Goal: Find specific page/section: Find specific page/section

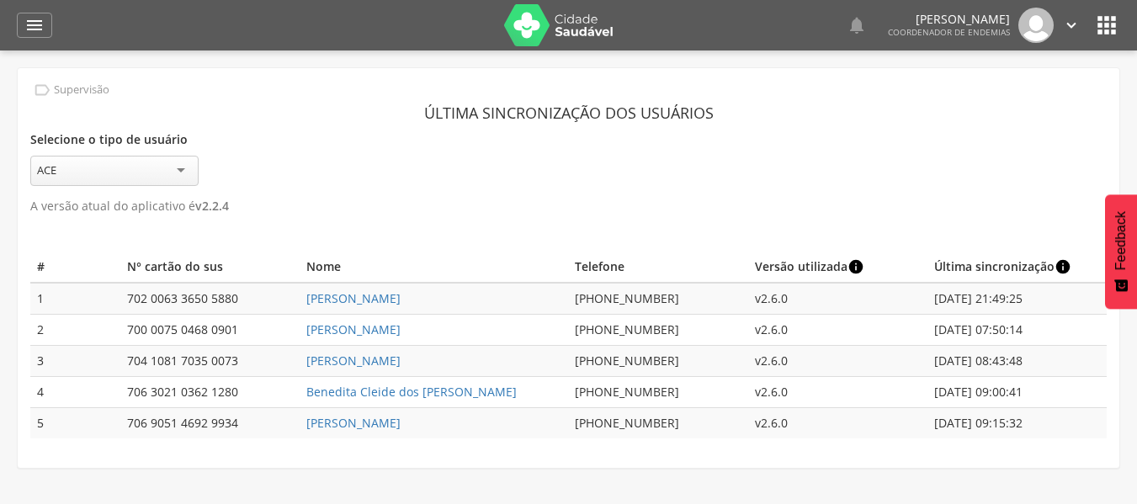
click at [980, 114] on header "Última sincronização dos usuários" at bounding box center [568, 113] width 1076 height 30
click at [33, 32] on icon "" at bounding box center [34, 25] width 20 height 20
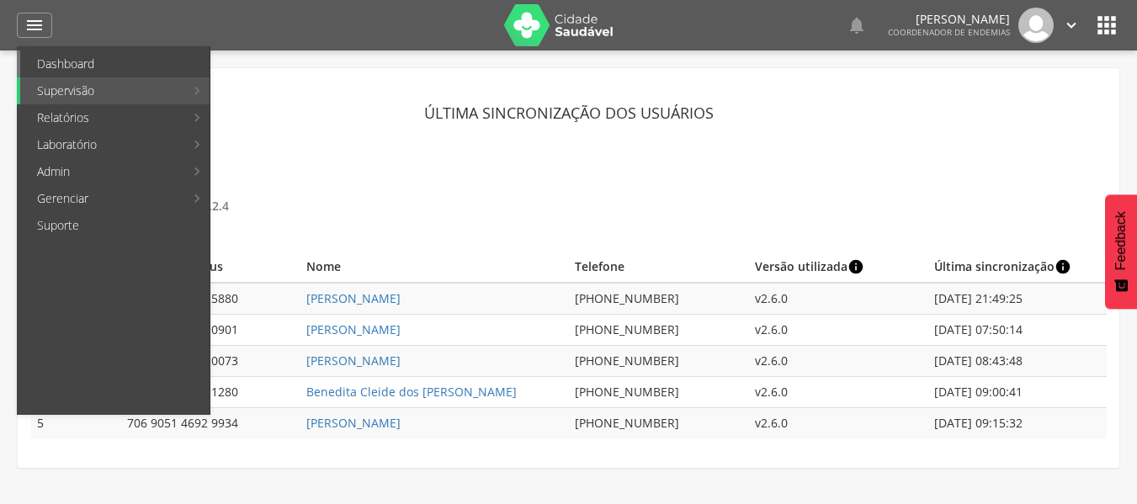
click at [56, 71] on link "Dashboard" at bounding box center [114, 63] width 189 height 27
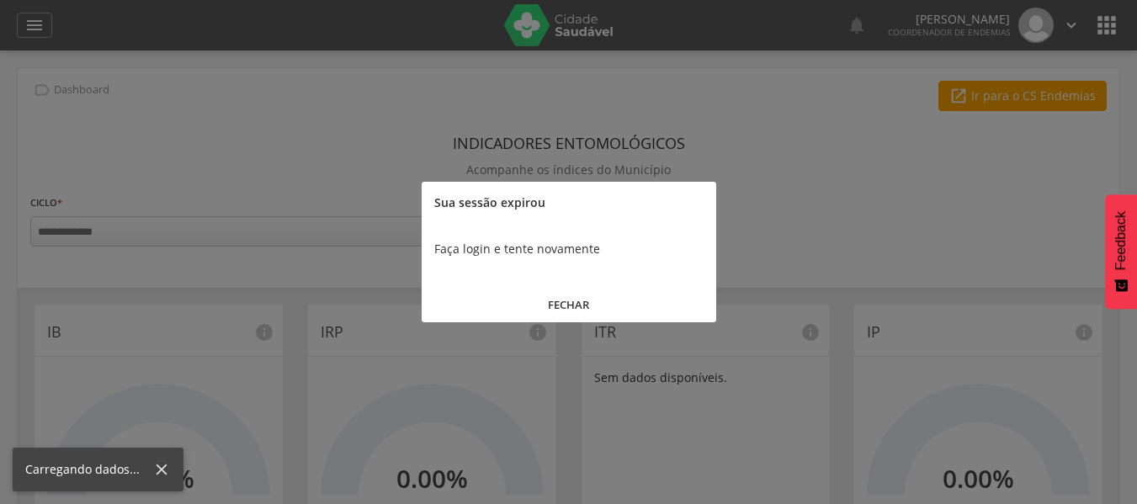
click at [566, 307] on button "FECHAR" at bounding box center [569, 305] width 295 height 36
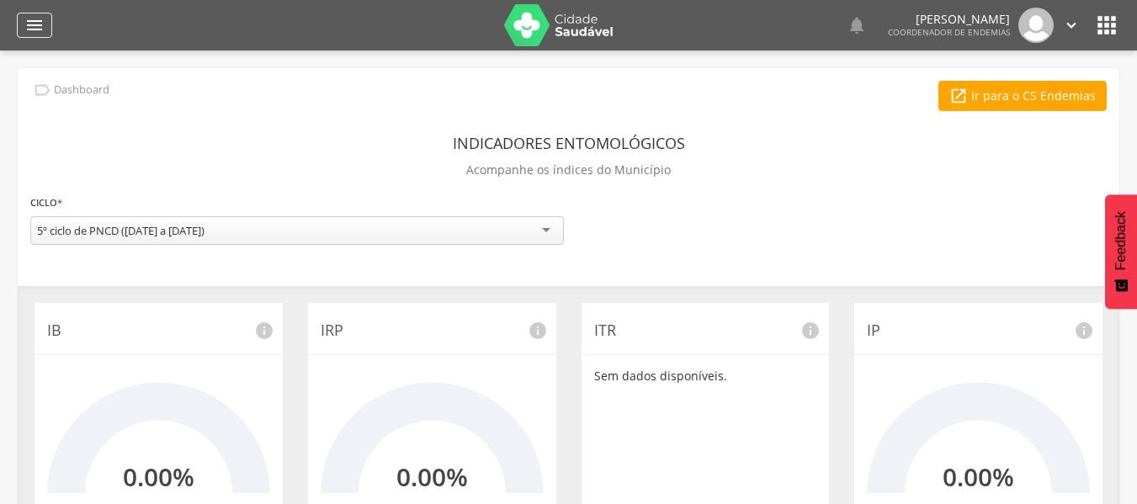
click at [38, 19] on icon "" at bounding box center [34, 25] width 20 height 20
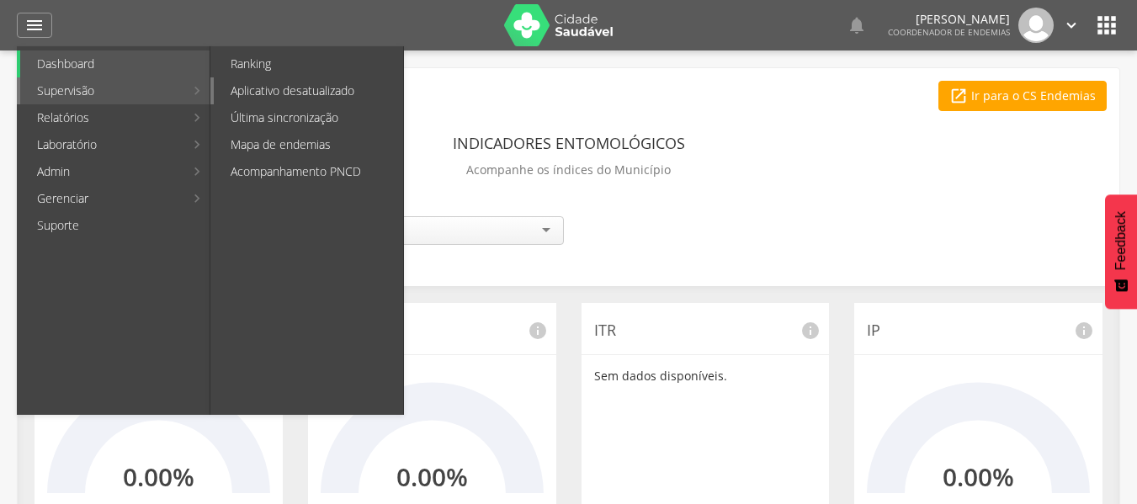
click at [368, 96] on link "Aplicativo desatualizado" at bounding box center [308, 90] width 189 height 27
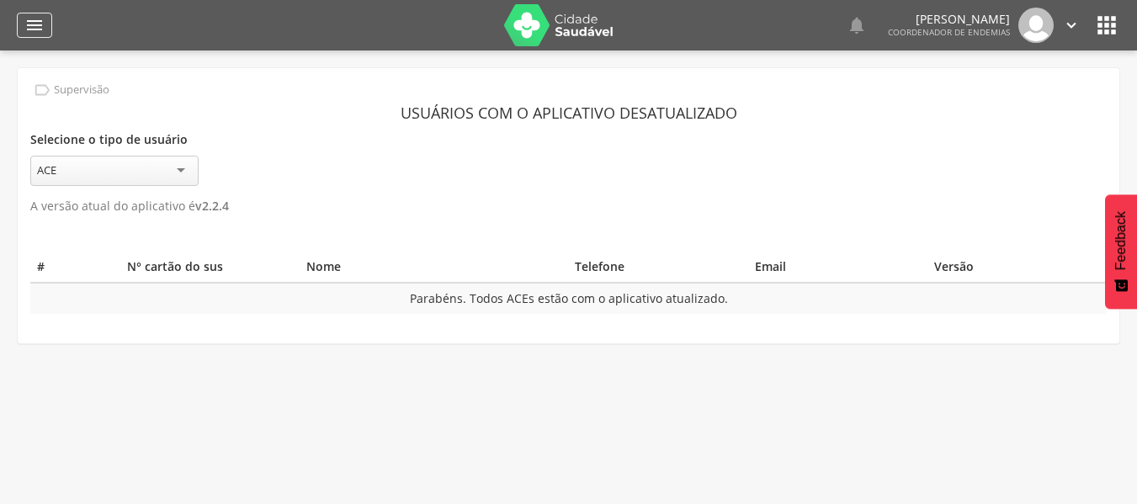
drag, startPoint x: 64, startPoint y: 39, endPoint x: 48, endPoint y: 27, distance: 19.9
click at [53, 33] on div " Dashboard Supervisão Ranking Aplicativo desatualizado Última sincronização Ma…" at bounding box center [568, 25] width 1103 height 50
click at [48, 26] on div "" at bounding box center [34, 25] width 35 height 25
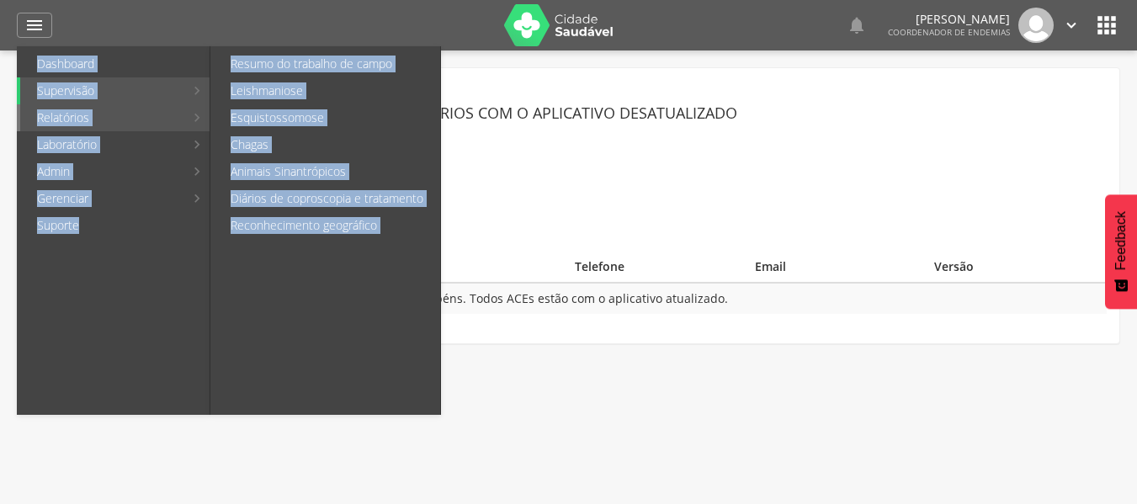
click at [48, 125] on link "Relatórios" at bounding box center [102, 117] width 164 height 27
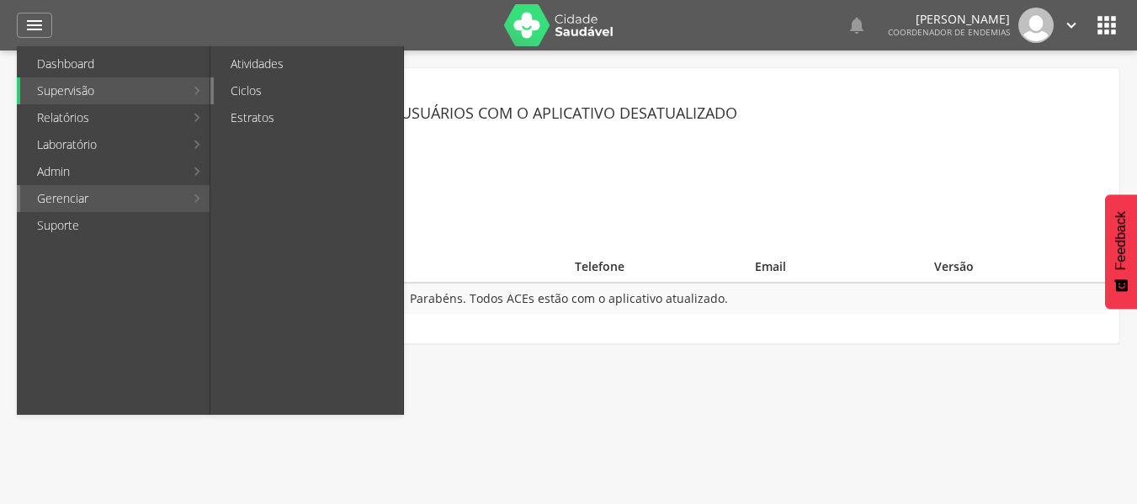
click at [284, 93] on link "Ciclos" at bounding box center [308, 90] width 189 height 27
